Goal: Task Accomplishment & Management: Manage account settings

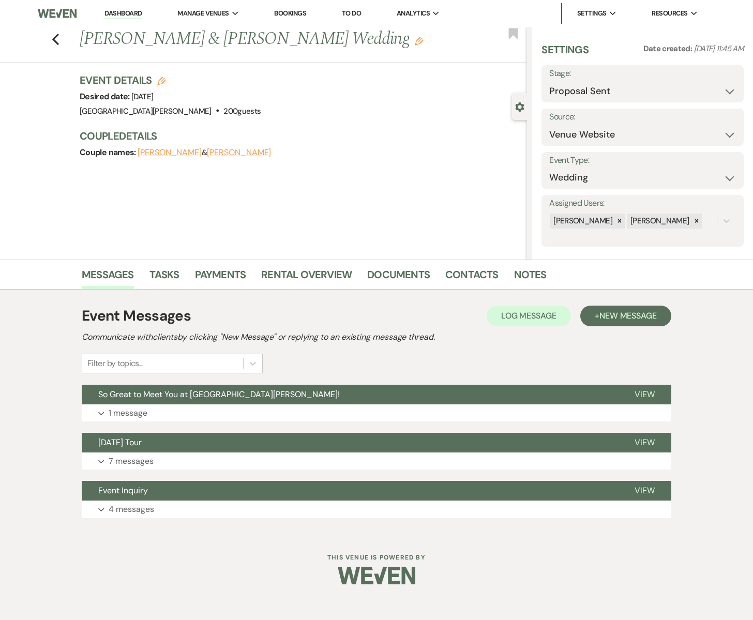
select select "6"
select select "5"
click at [232, 405] on button "Expand 1 message" at bounding box center [376, 413] width 589 height 18
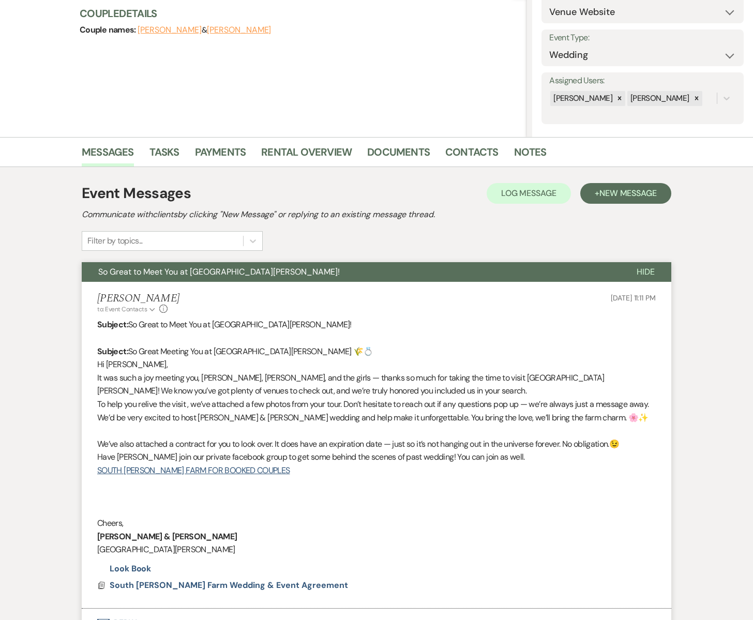
scroll to position [124, 0]
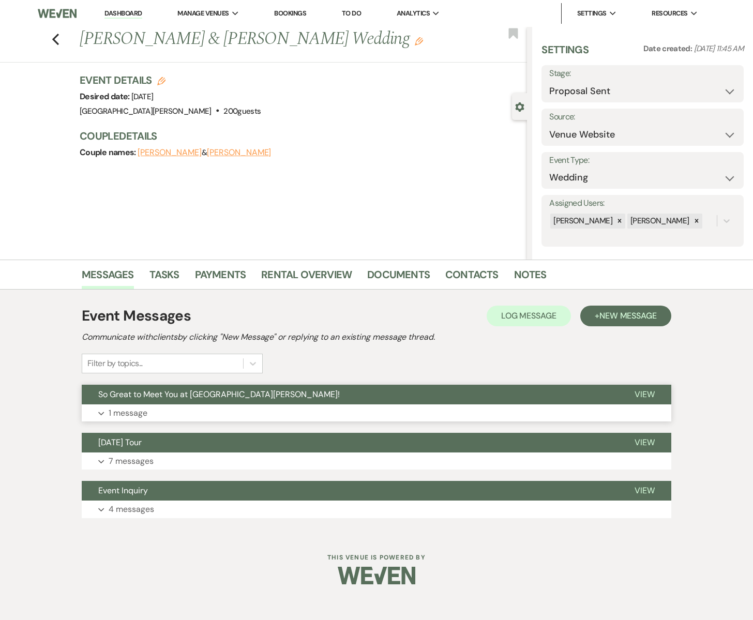
click at [157, 397] on span "So Great to Meet You at [GEOGRAPHIC_DATA][PERSON_NAME]!" at bounding box center [218, 394] width 241 height 11
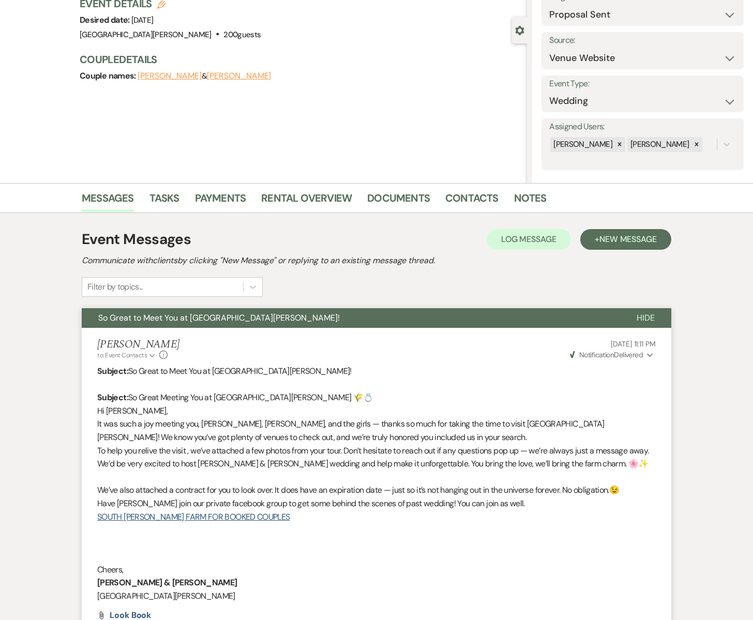
scroll to position [80, 0]
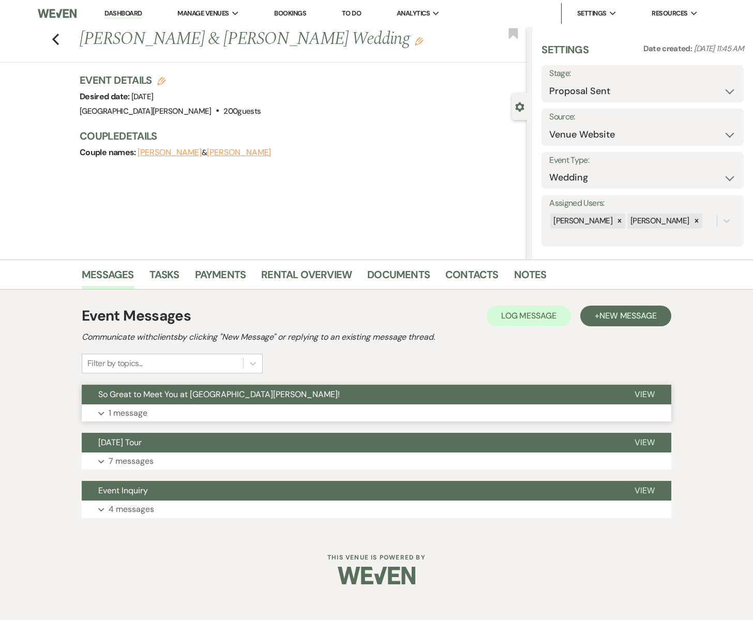
click at [156, 409] on button "Expand 1 message" at bounding box center [376, 413] width 589 height 18
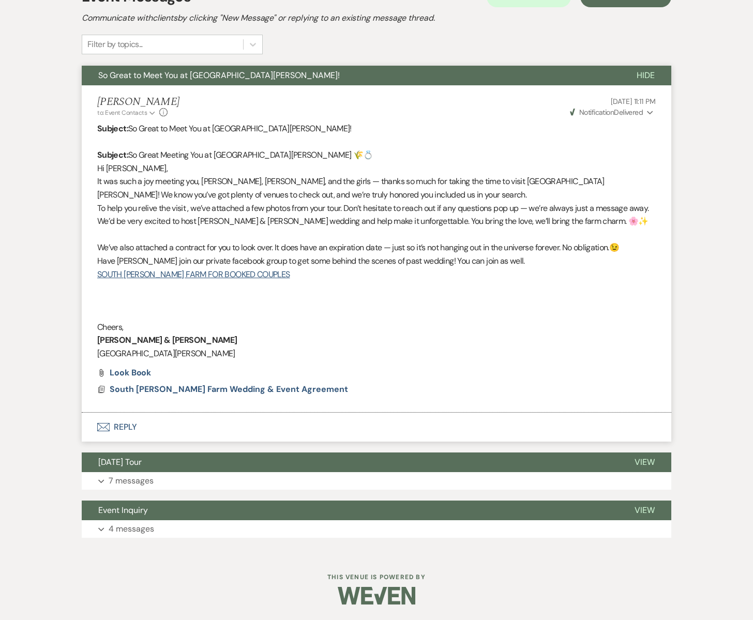
scroll to position [312, 0]
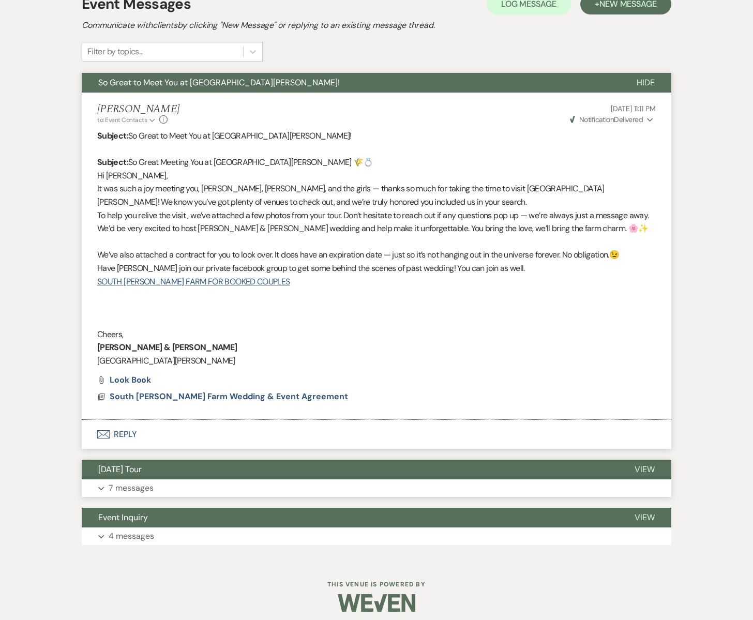
click at [244, 473] on button "[DATE] Tour" at bounding box center [350, 470] width 536 height 20
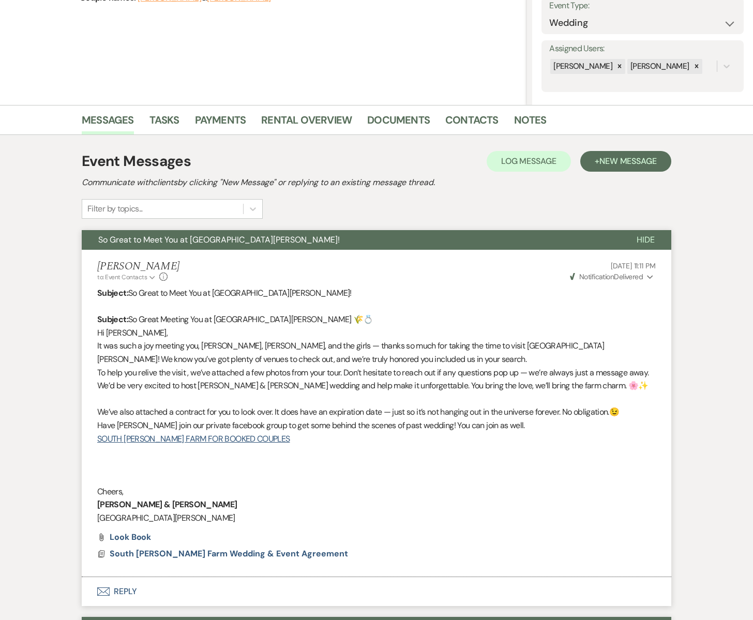
scroll to position [0, 0]
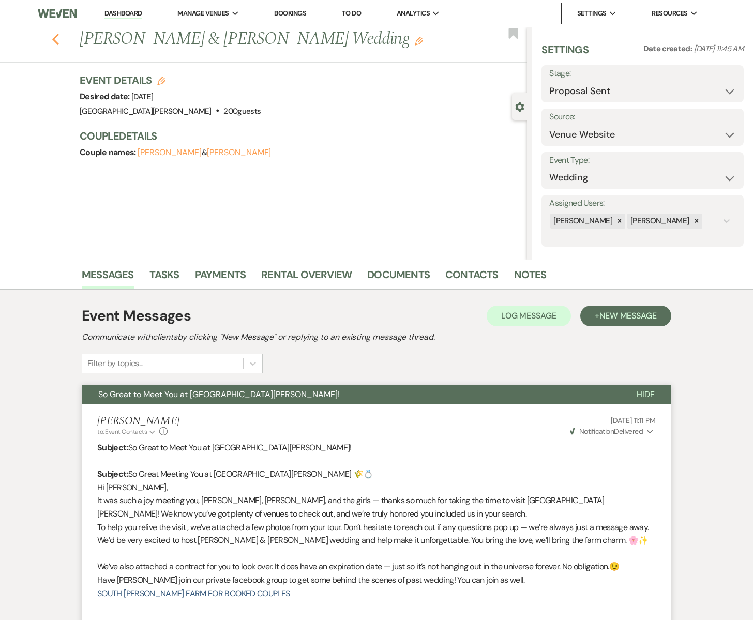
click at [58, 41] on icon "Previous" at bounding box center [56, 39] width 8 height 12
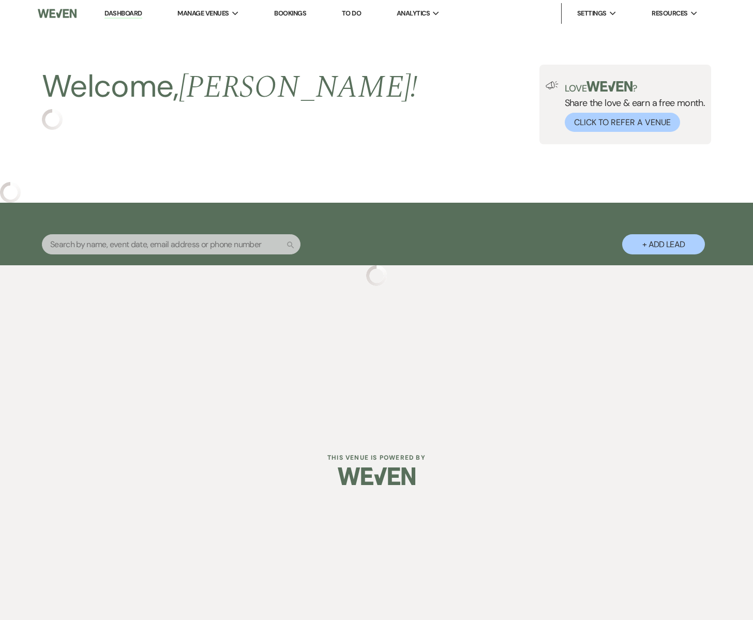
select select "6"
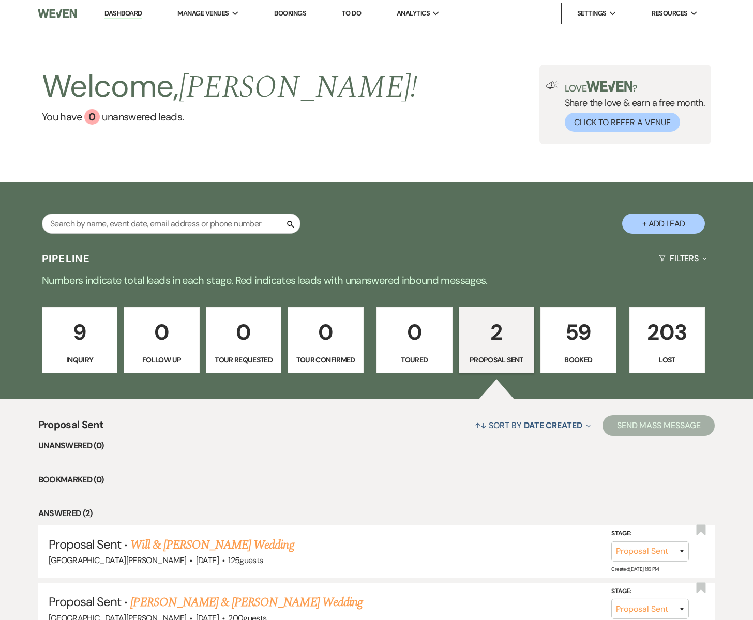
scroll to position [1, 0]
